Goal: Transaction & Acquisition: Purchase product/service

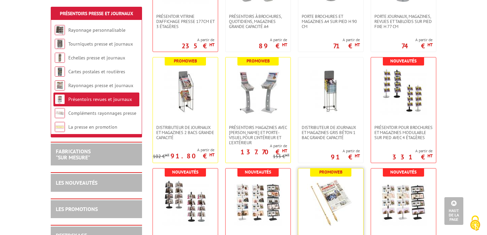
scroll to position [206, 0]
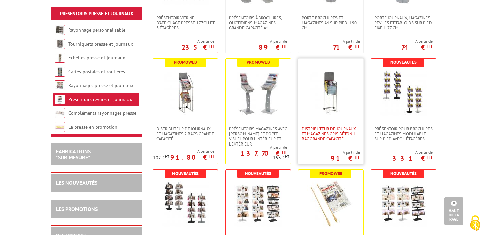
click at [328, 138] on span "DISTRIBUTEUR DE JOURNAUX ET MAGAZINES GRIS Béton 1 BAC GRANDE CAPACITÉ" at bounding box center [331, 133] width 58 height 15
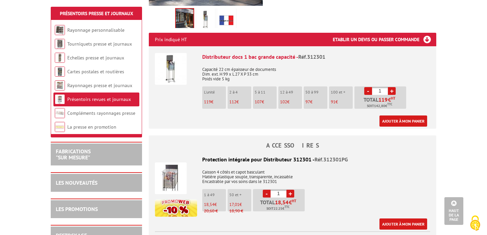
scroll to position [230, 0]
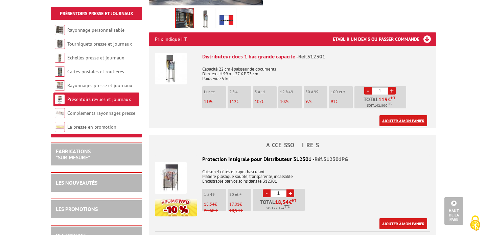
click at [395, 115] on link "Ajouter à mon panier" at bounding box center [403, 120] width 48 height 11
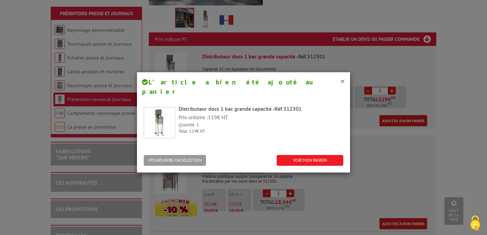
click at [369, 119] on div "× L’article a bien été ajouté au panier Distributeur docs 1 bac grande capacité…" at bounding box center [243, 117] width 487 height 235
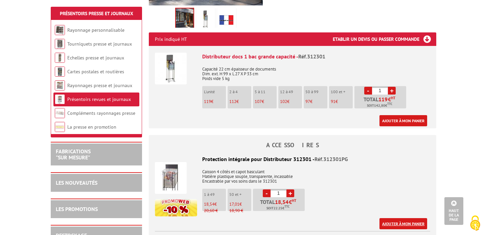
click at [393, 218] on link "Ajouter à mon panier" at bounding box center [403, 223] width 48 height 11
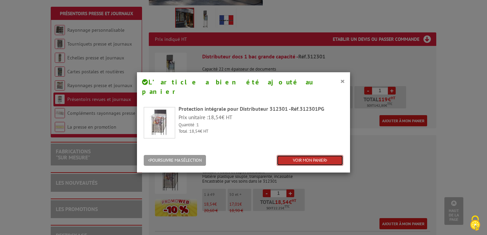
click at [327, 155] on link "VOIR MON PANIER" at bounding box center [310, 160] width 67 height 11
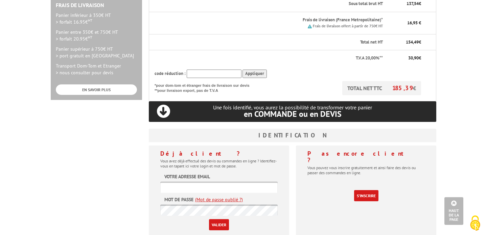
scroll to position [215, 0]
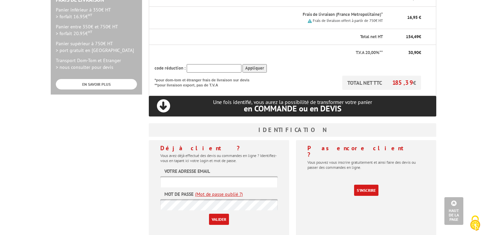
type input "[EMAIL_ADDRESS][DOMAIN_NAME]"
click at [219, 214] on input "Valider" at bounding box center [219, 219] width 20 height 11
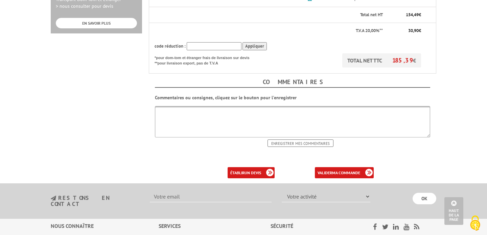
scroll to position [283, 0]
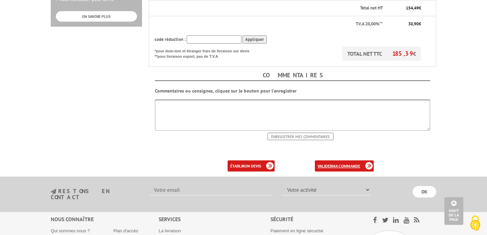
click at [354, 164] on b "ma commande" at bounding box center [346, 166] width 28 height 5
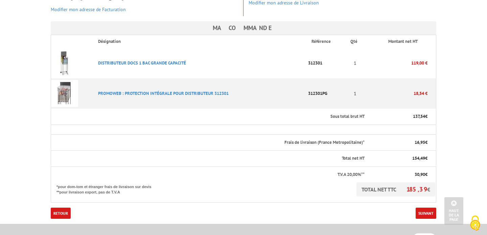
scroll to position [157, 0]
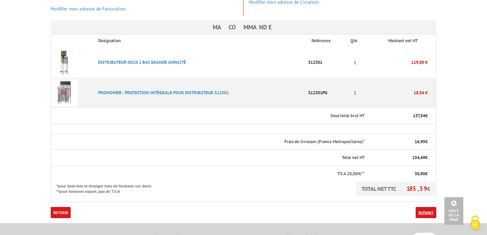
click at [429, 207] on link "Suivant" at bounding box center [426, 212] width 21 height 11
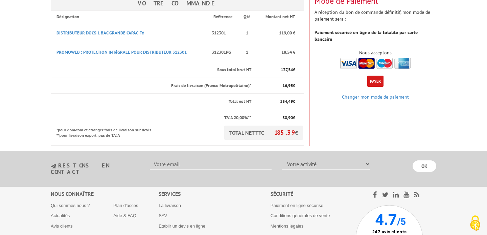
scroll to position [122, 0]
click at [378, 75] on button "Payer" at bounding box center [375, 80] width 16 height 11
